Goal: Information Seeking & Learning: Learn about a topic

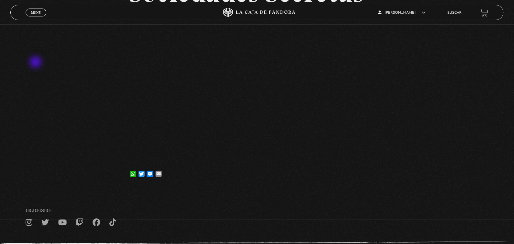
scroll to position [83, 0]
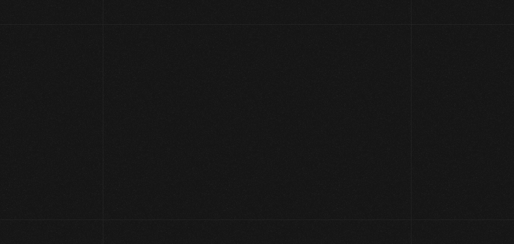
scroll to position [79, 0]
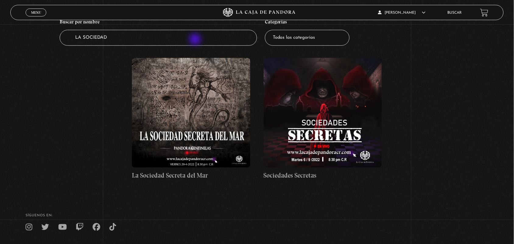
click at [196, 40] on input "LA SOCIEDAD" at bounding box center [158, 38] width 197 height 16
click at [195, 43] on input "LA SOCIEDAD" at bounding box center [158, 38] width 197 height 16
type input "L"
type input "PACTOS"
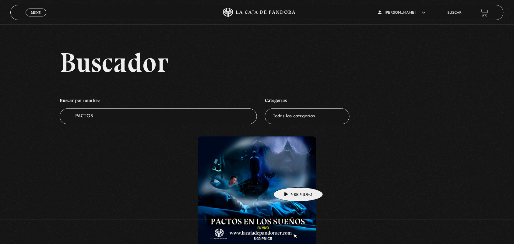
click at [289, 178] on figure at bounding box center [257, 192] width 119 height 110
click at [137, 113] on input "PACTOS" at bounding box center [158, 116] width 197 height 16
type input "P"
type input "VE"
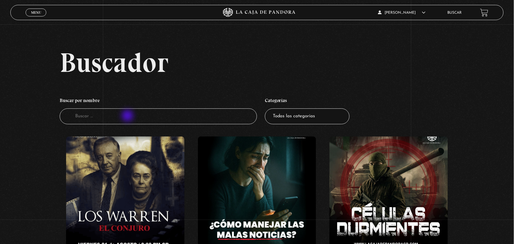
click at [128, 117] on input "Buscador" at bounding box center [158, 116] width 197 height 16
type input "[PERSON_NAME]"
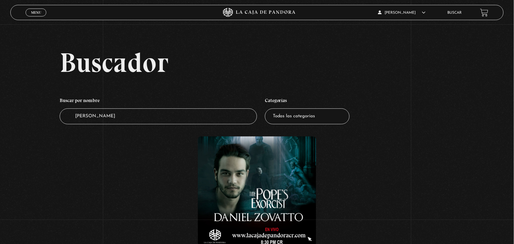
click at [128, 117] on input "[PERSON_NAME]" at bounding box center [158, 116] width 197 height 16
type input "D"
type input "VENDE"
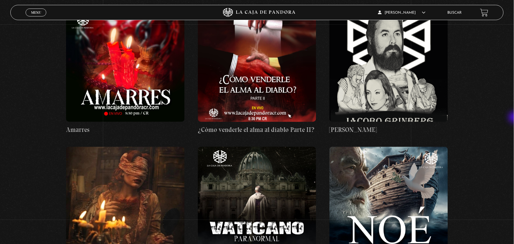
scroll to position [4692, 0]
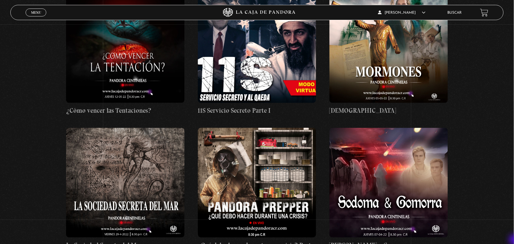
scroll to position [5759, 0]
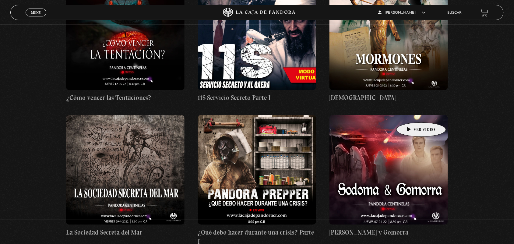
click at [412, 115] on figure at bounding box center [389, 170] width 119 height 110
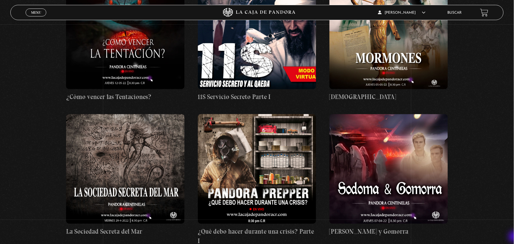
scroll to position [5774, 0]
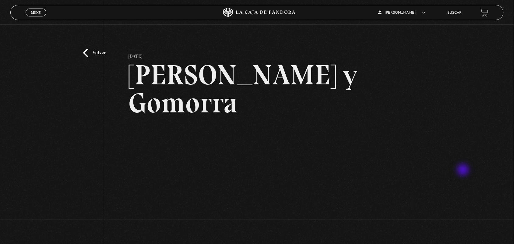
click at [464, 171] on div "Volver [DATE] [GEOGRAPHIC_DATA] y [GEOGRAPHIC_DATA] WhatsApp Twitter Messenger …" at bounding box center [257, 161] width 514 height 274
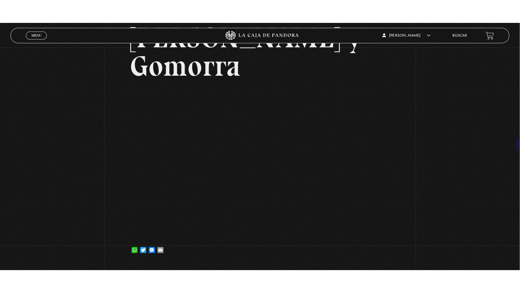
scroll to position [61, 0]
